Goal: Task Accomplishment & Management: Manage account settings

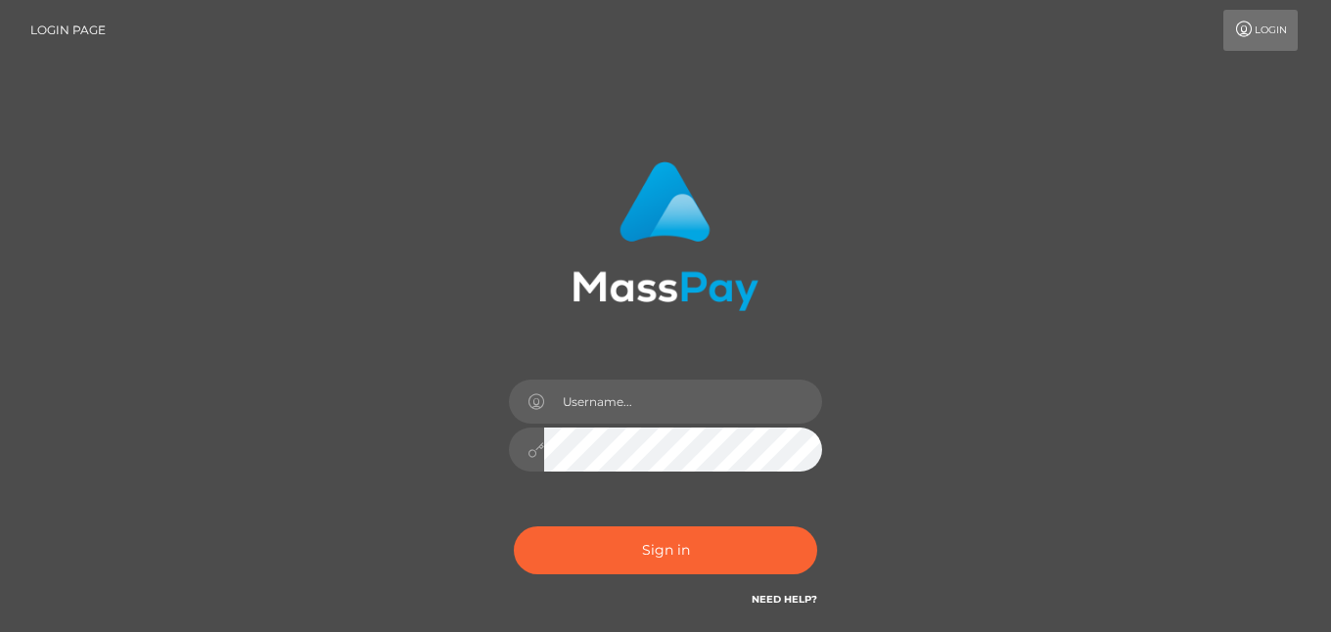
scroll to position [38, 0]
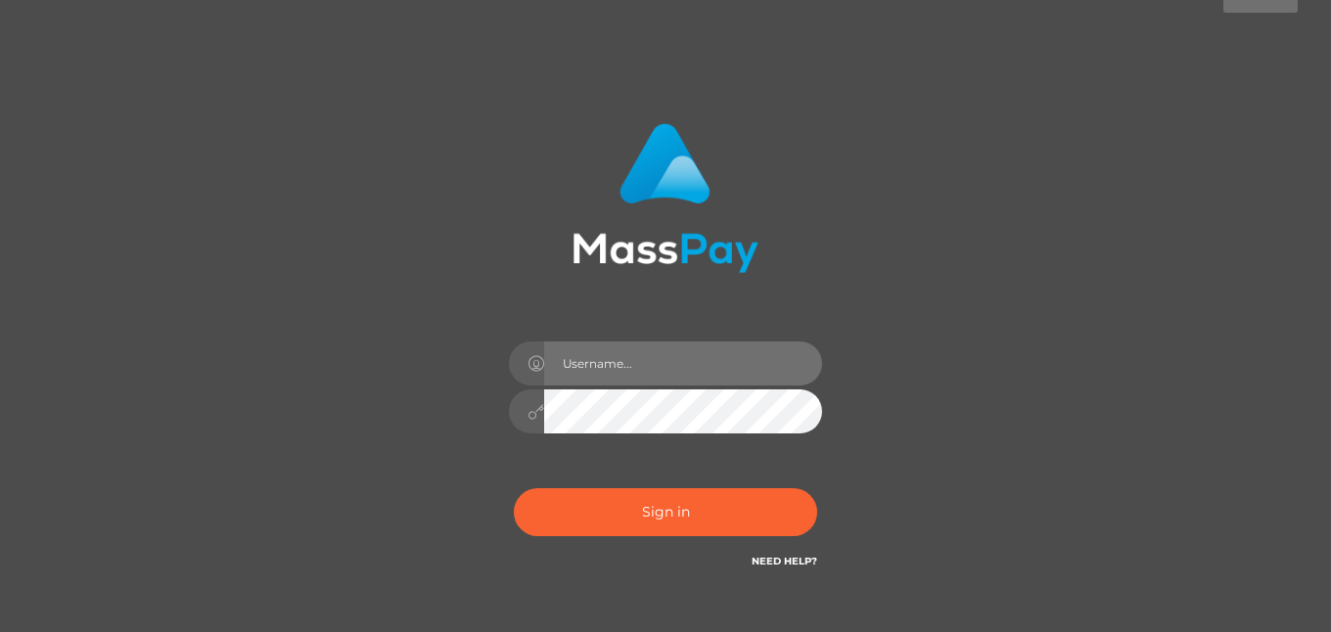
click at [620, 369] on input "text" at bounding box center [683, 363] width 278 height 44
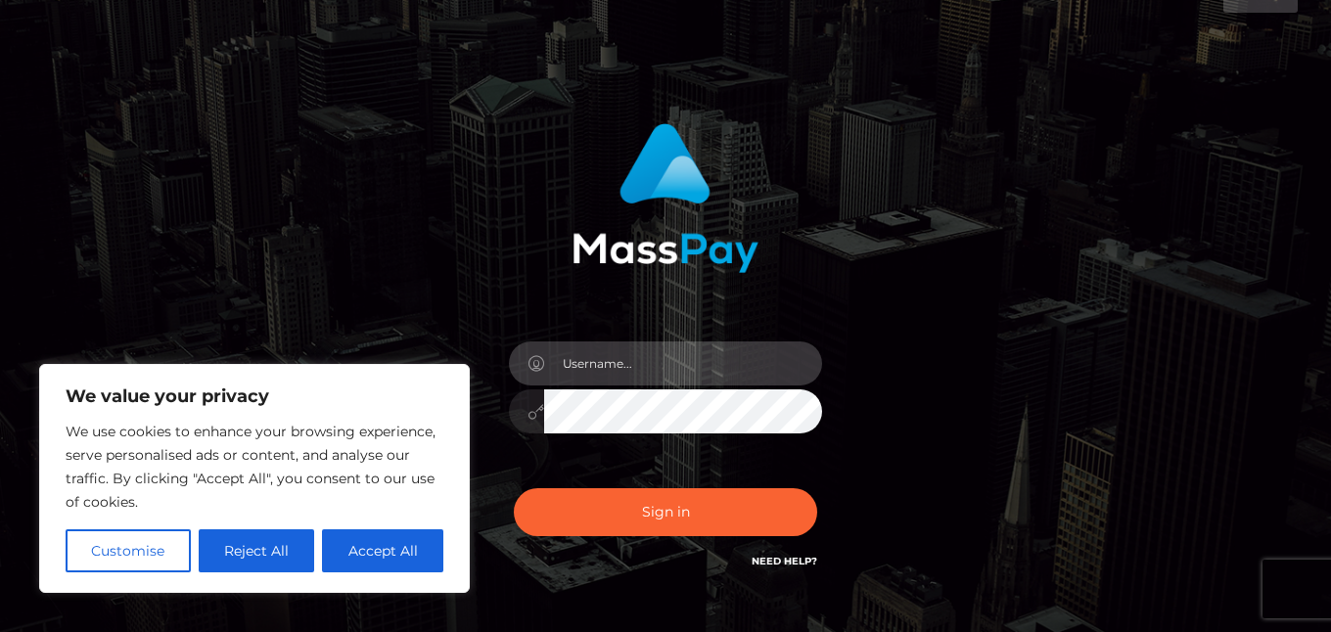
click at [590, 368] on input "text" at bounding box center [683, 363] width 278 height 44
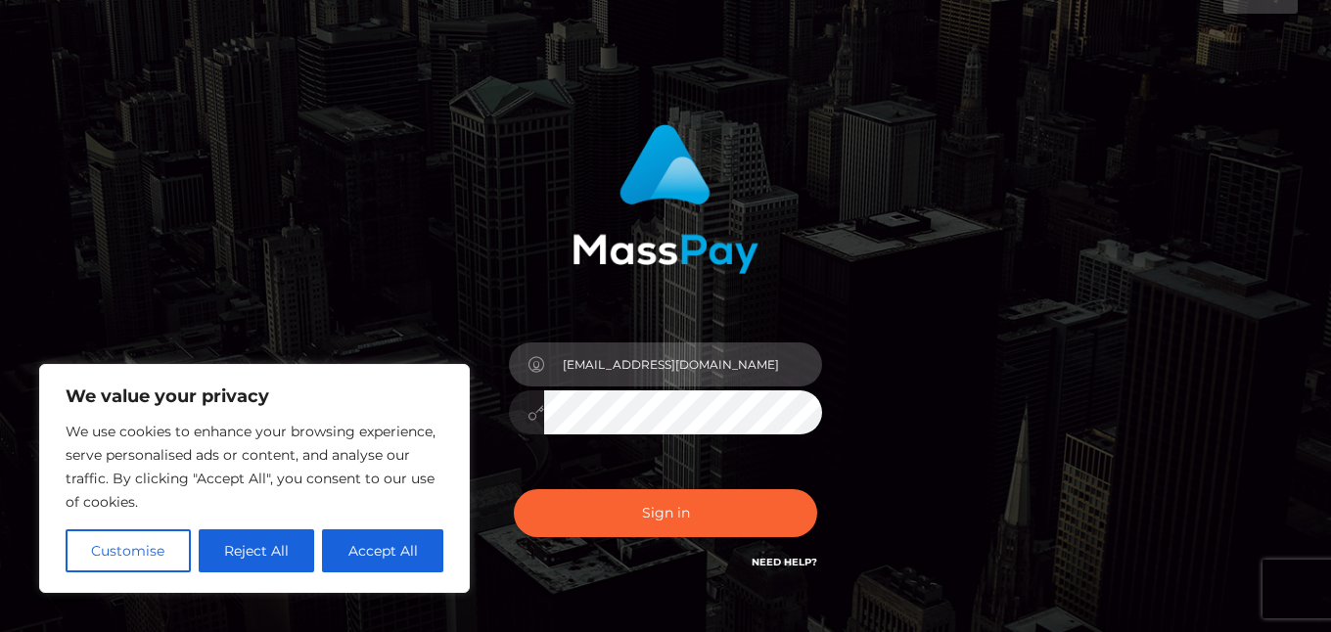
type input "[EMAIL_ADDRESS][DOMAIN_NAME]"
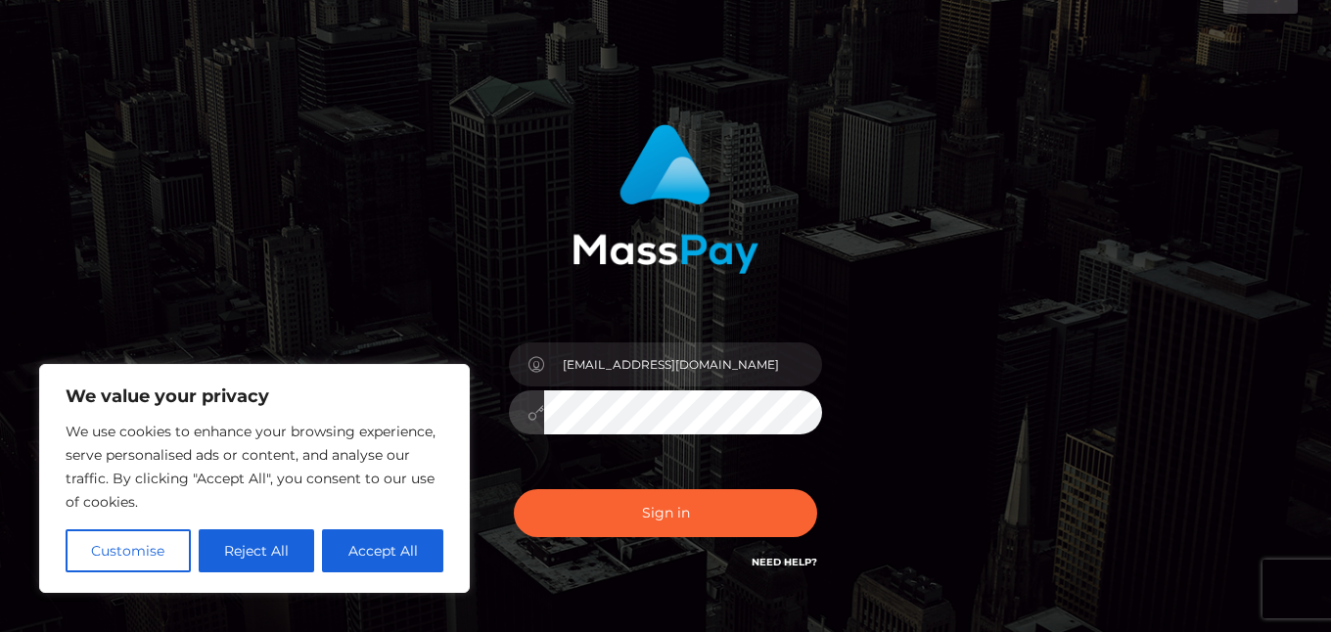
scroll to position [4, 0]
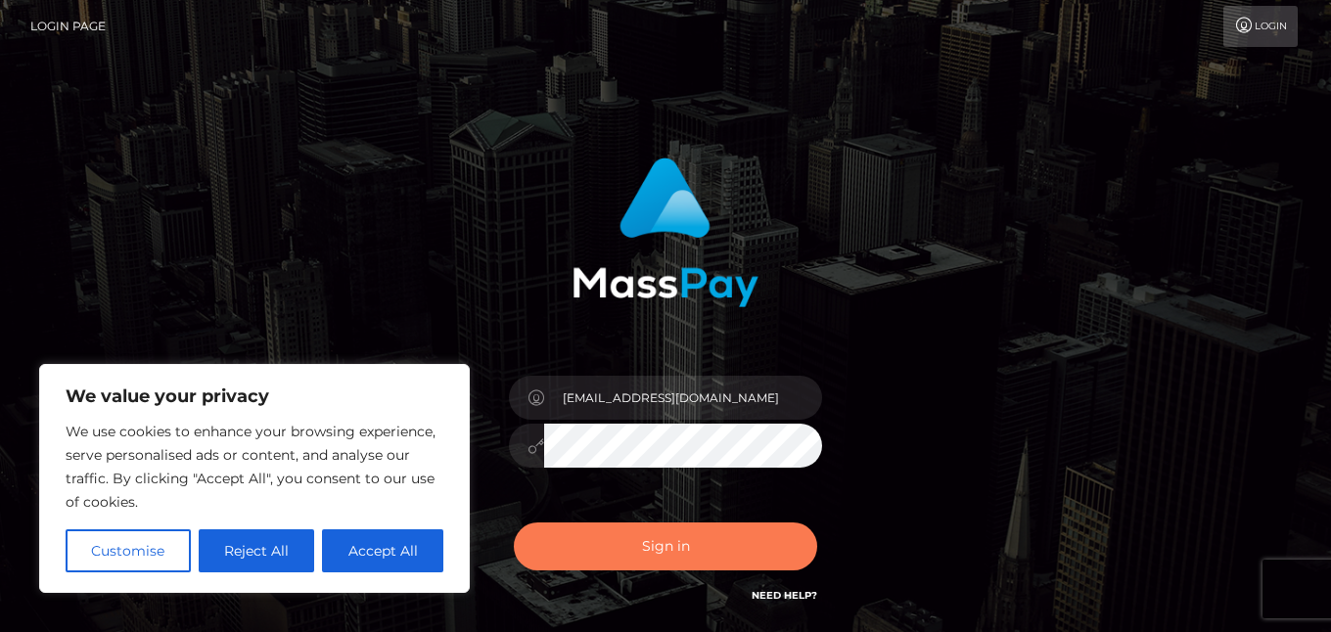
click at [737, 551] on button "Sign in" at bounding box center [665, 547] width 303 height 48
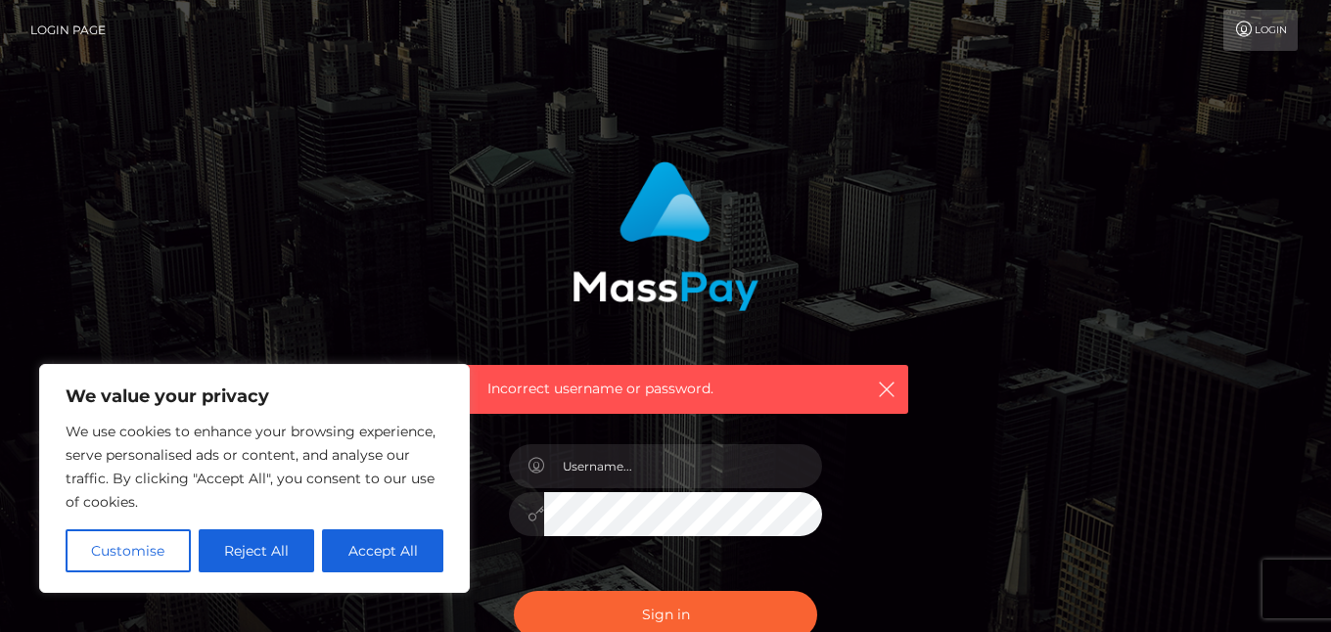
click at [97, 25] on link "Login Page" at bounding box center [67, 30] width 75 height 41
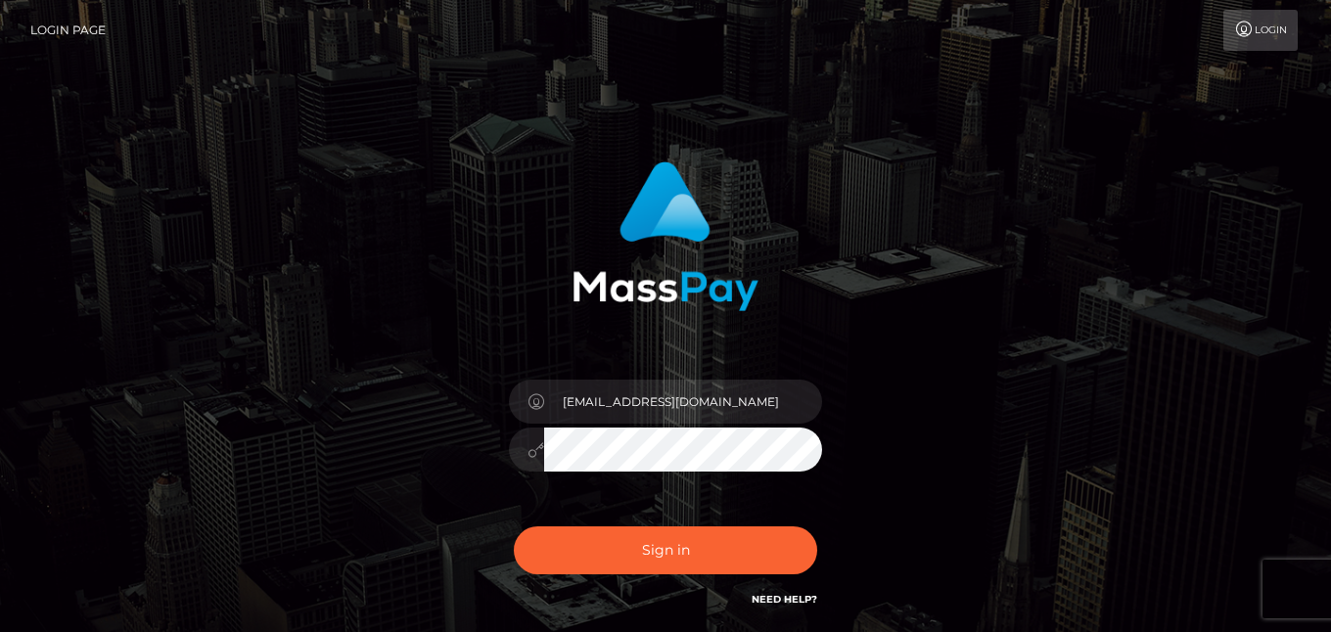
scroll to position [4, 0]
